Goal: Transaction & Acquisition: Purchase product/service

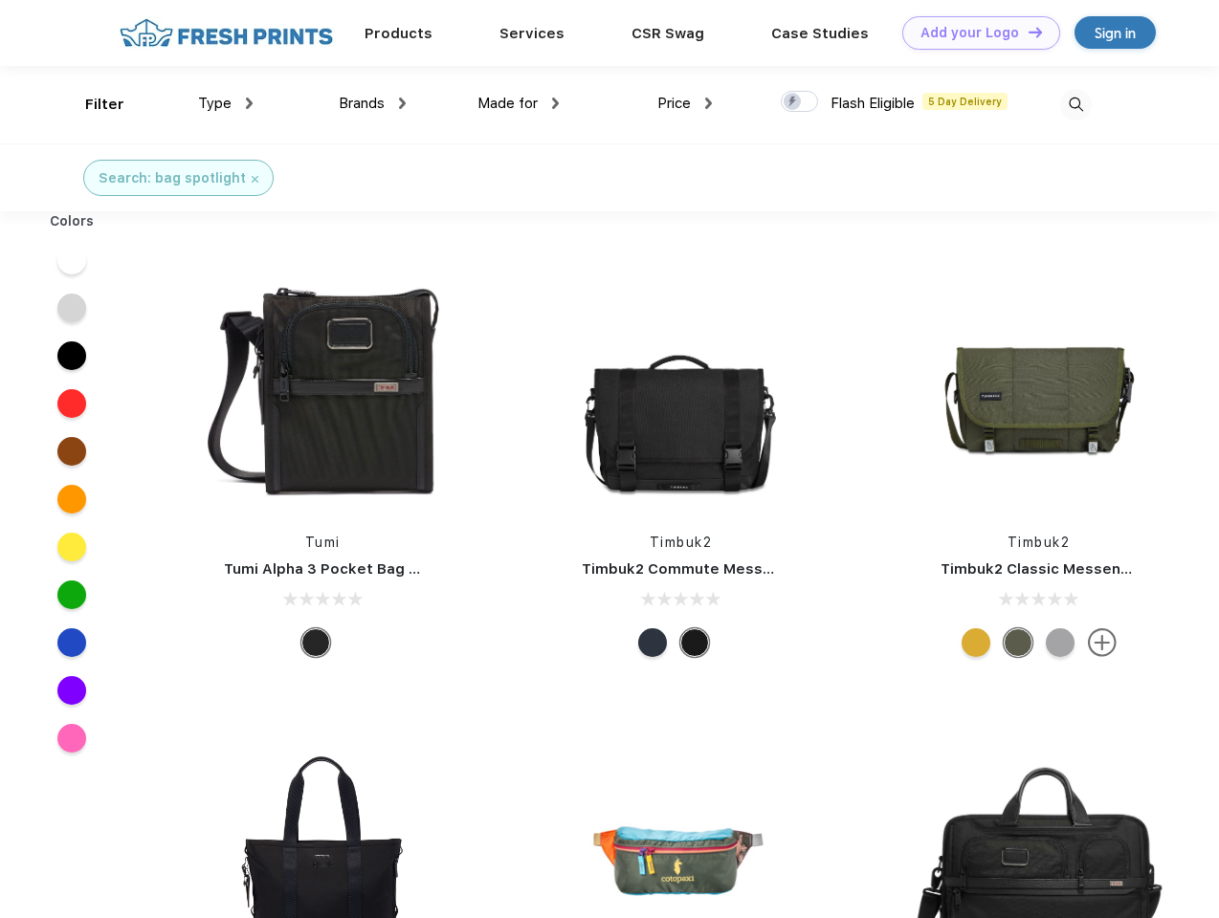
click at [974, 33] on link "Add your Logo Design Tool" at bounding box center [981, 32] width 158 height 33
click at [0, 0] on div "Design Tool" at bounding box center [0, 0] width 0 height 0
click at [1027, 32] on link "Add your Logo Design Tool" at bounding box center [981, 32] width 158 height 33
click at [92, 104] on div "Filter" at bounding box center [104, 105] width 39 height 22
click at [226, 103] on span "Type" at bounding box center [214, 103] width 33 height 17
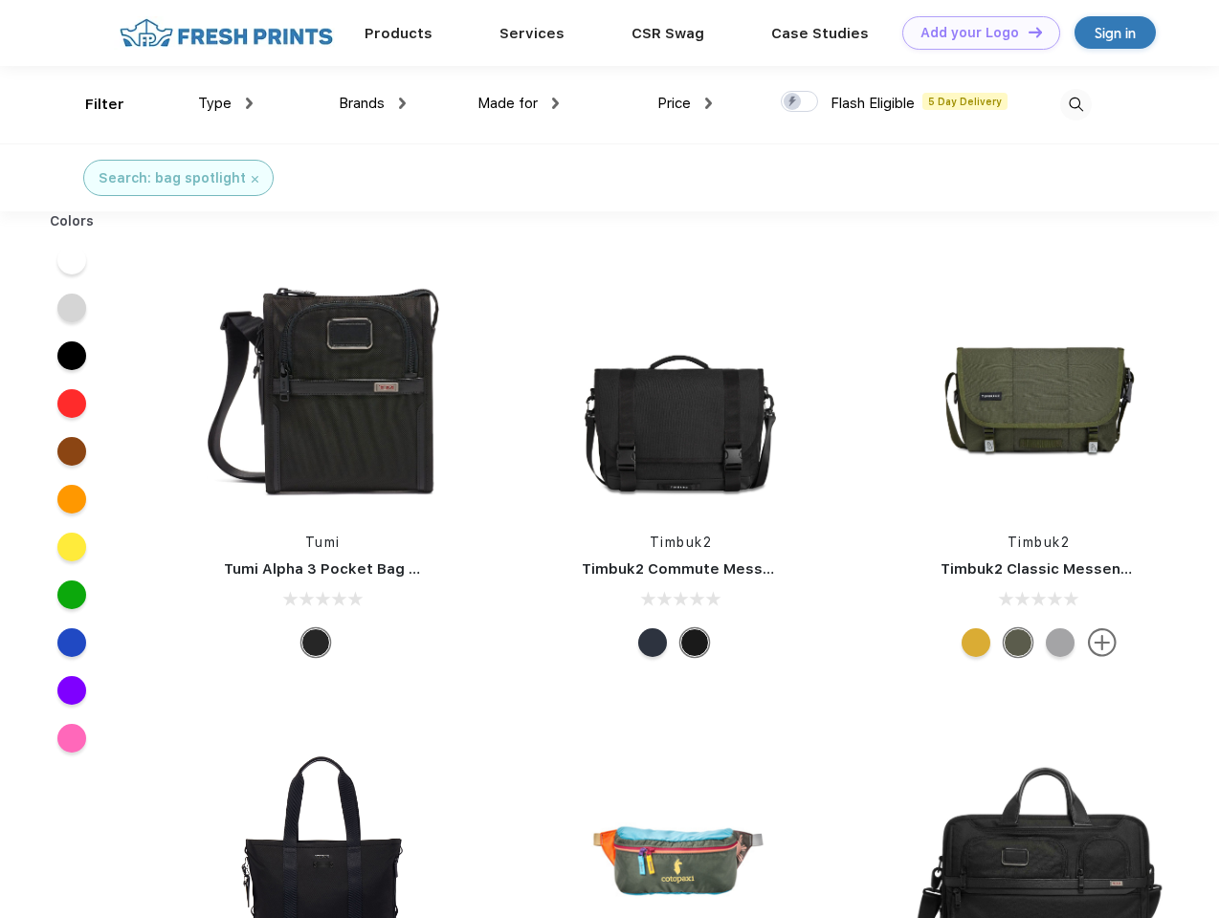
click at [372, 103] on span "Brands" at bounding box center [362, 103] width 46 height 17
click at [519, 103] on span "Made for" at bounding box center [507, 103] width 60 height 17
click at [685, 103] on span "Price" at bounding box center [673, 103] width 33 height 17
click at [800, 102] on div at bounding box center [799, 101] width 37 height 21
click at [793, 102] on input "checkbox" at bounding box center [787, 96] width 12 height 12
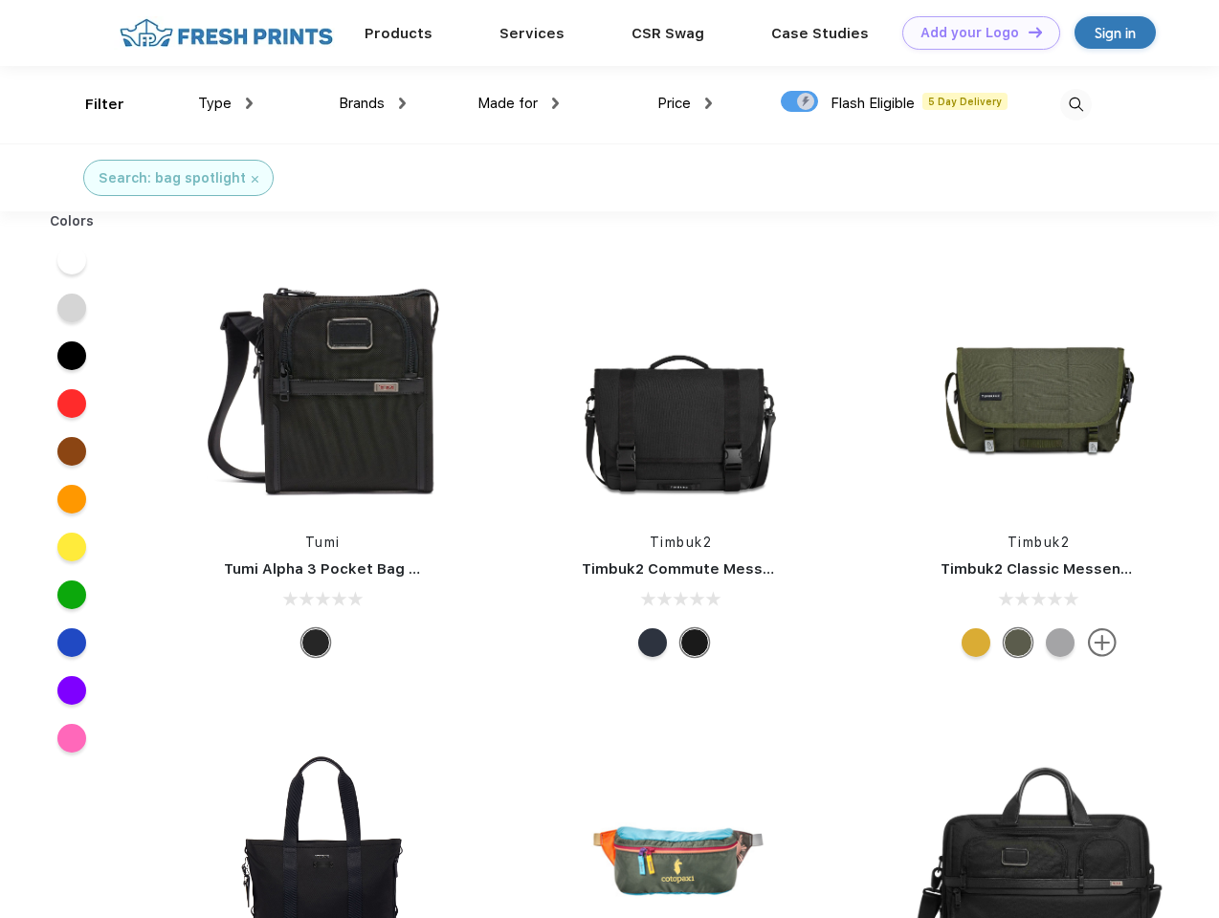
click at [1075, 104] on img at bounding box center [1076, 105] width 32 height 32
